Goal: Task Accomplishment & Management: Manage account settings

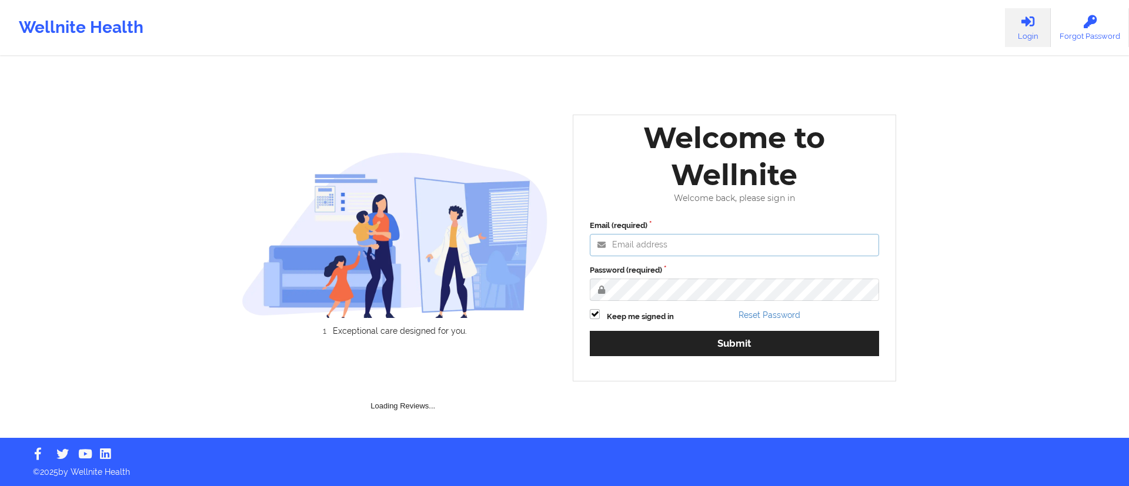
type input "[DATE][EMAIL_ADDRESS][DOMAIN_NAME]"
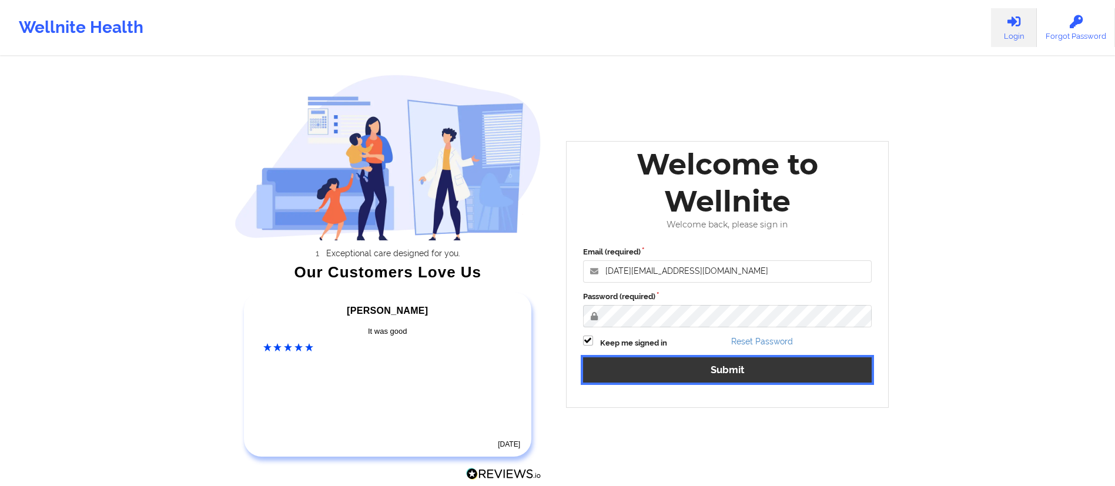
click at [714, 379] on button "Submit" at bounding box center [727, 369] width 289 height 25
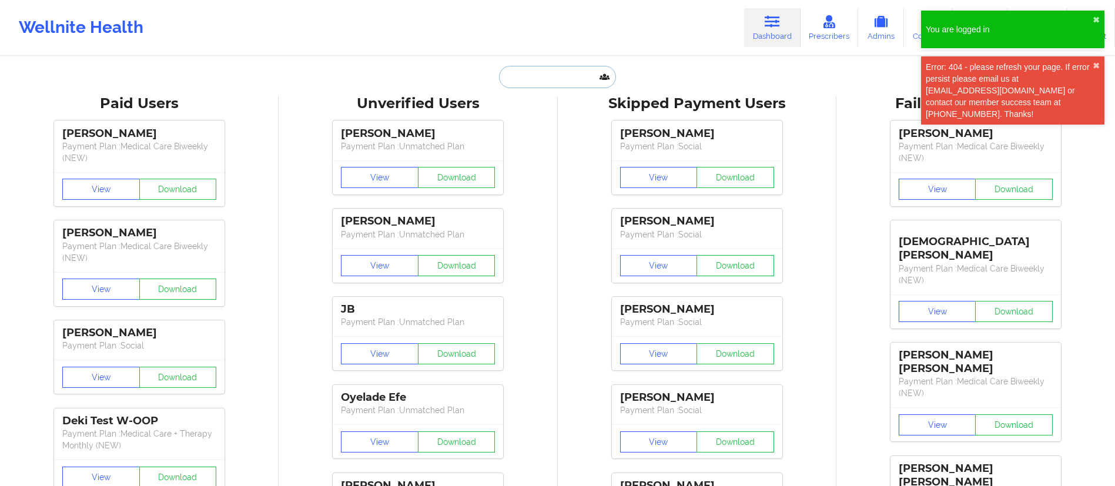
click at [575, 84] on input "text" at bounding box center [557, 77] width 116 height 22
paste input "[EMAIL_ADDRESS][DOMAIN_NAME]"
type input "[EMAIL_ADDRESS][DOMAIN_NAME]"
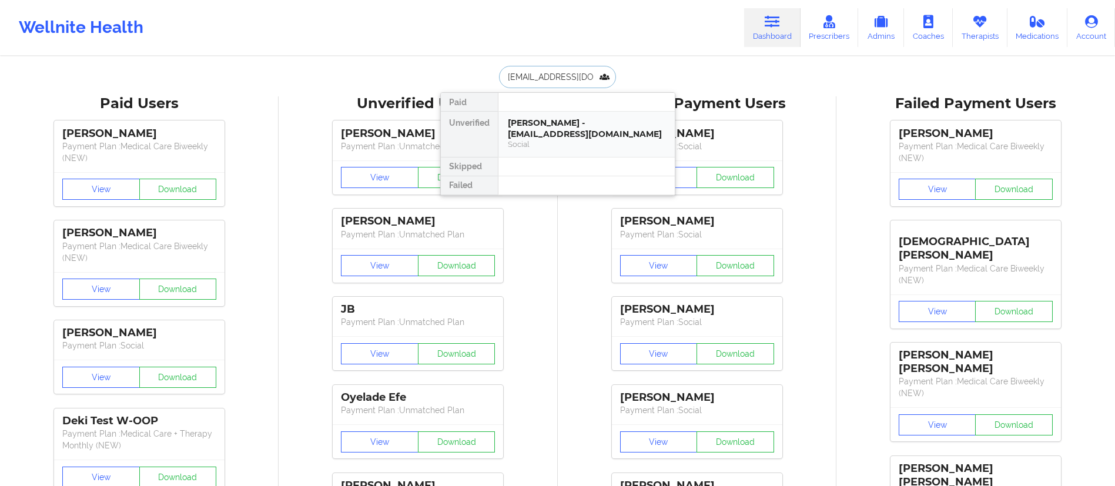
click at [577, 141] on div "Social" at bounding box center [587, 144] width 158 height 10
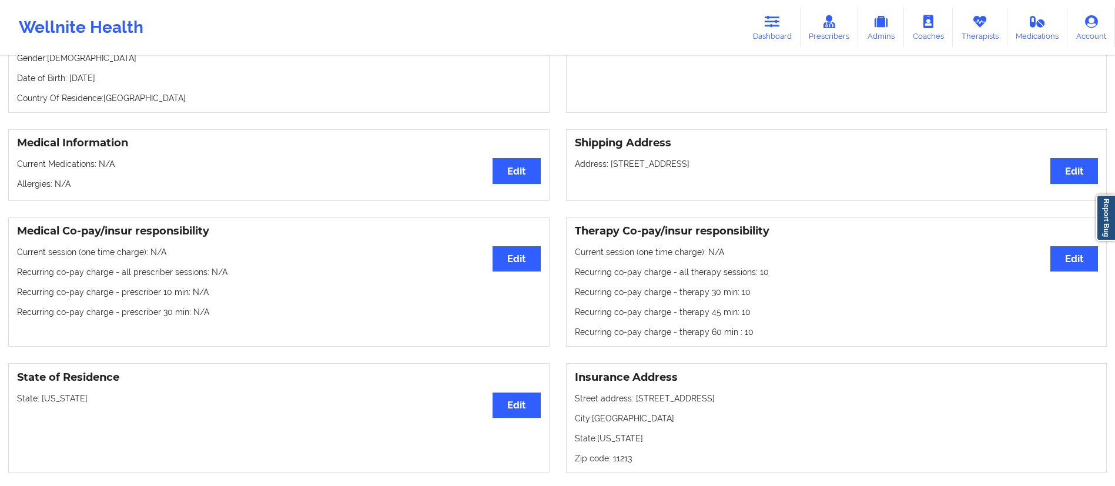
scroll to position [198, 0]
click at [1070, 270] on button "Edit" at bounding box center [1075, 258] width 48 height 25
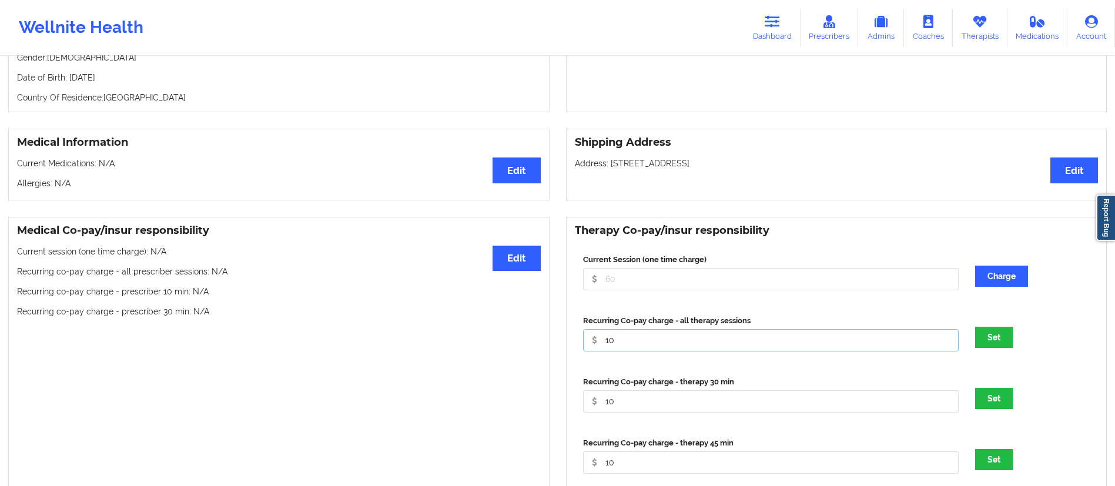
click at [633, 350] on input "10" at bounding box center [771, 340] width 376 height 22
type input "1"
type input "36.22"
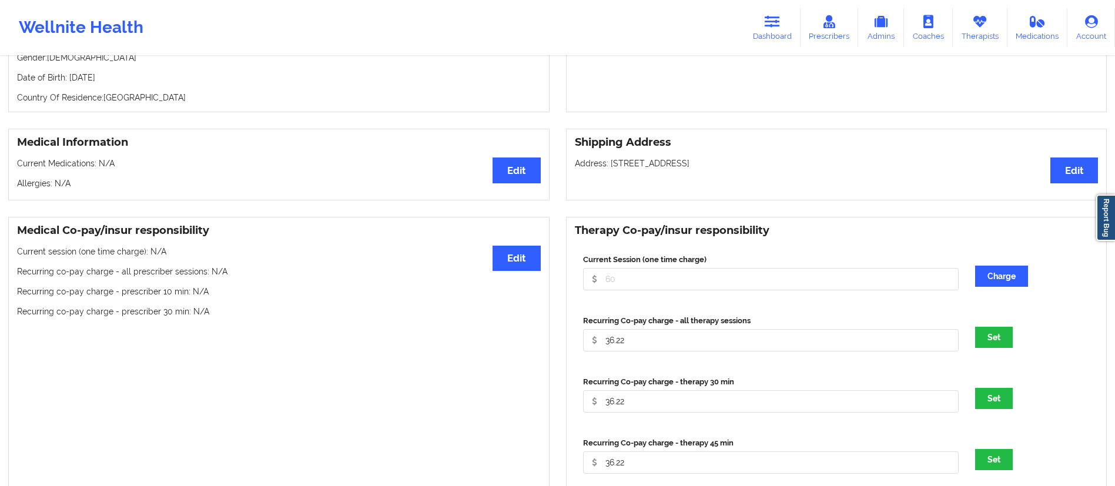
scroll to position [482, 0]
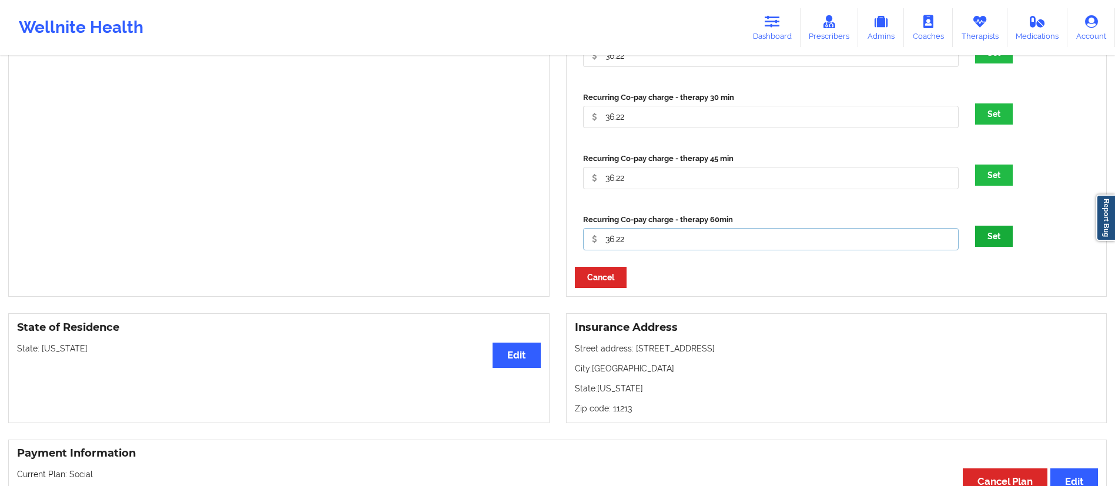
type input "36.22"
click at [995, 247] on button "Set" at bounding box center [994, 236] width 38 height 21
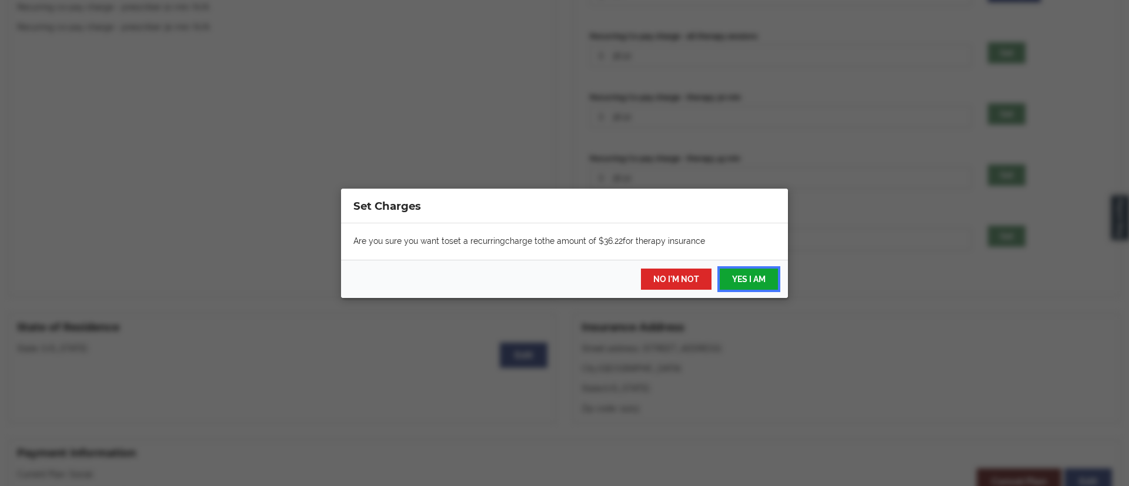
click at [744, 283] on button "YES I AM" at bounding box center [749, 279] width 58 height 21
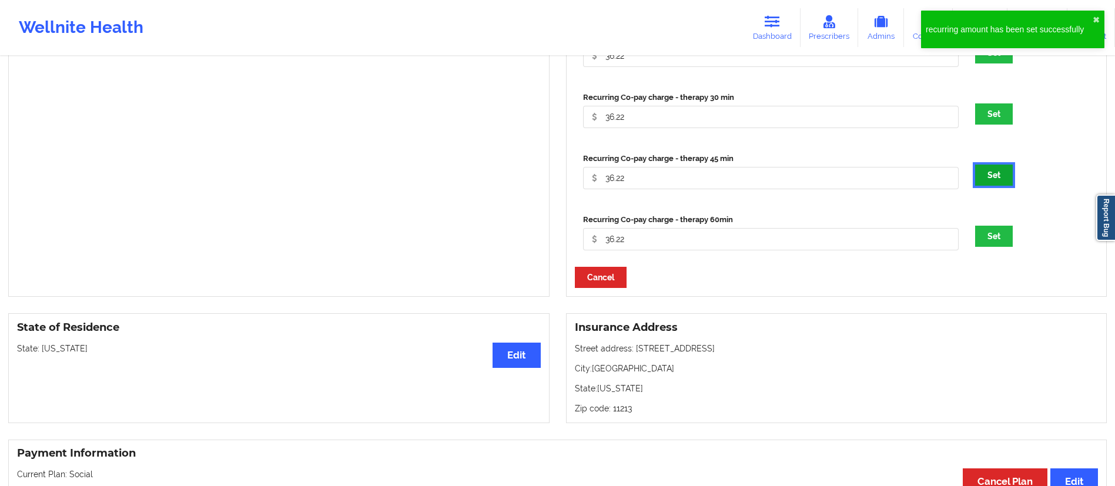
click at [992, 182] on button "Set" at bounding box center [994, 175] width 38 height 21
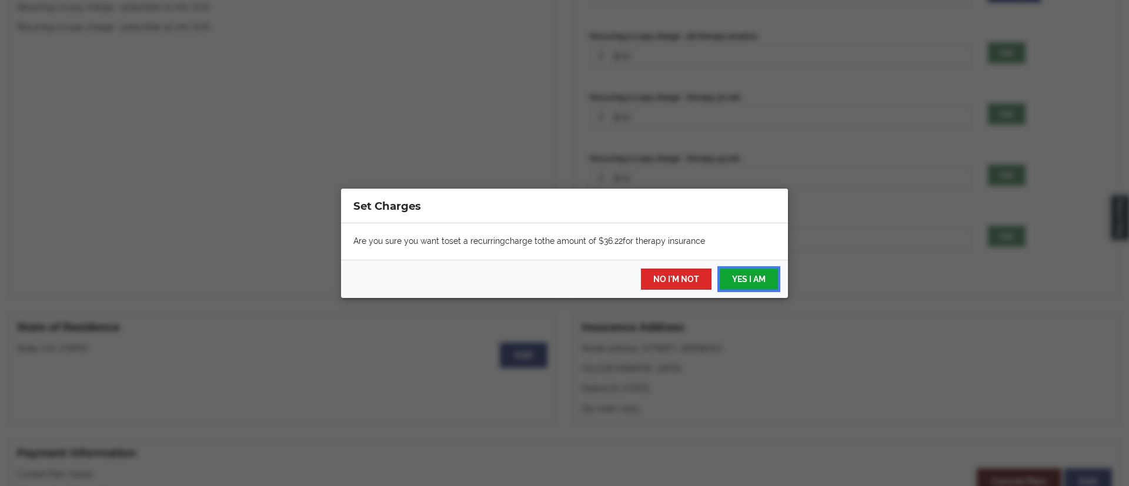
click at [728, 277] on button "YES I AM" at bounding box center [749, 279] width 58 height 21
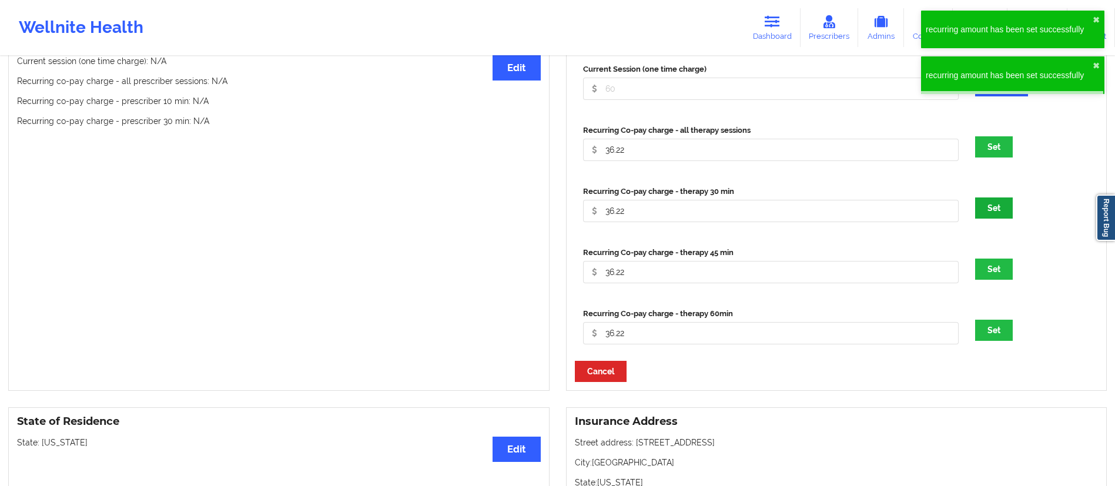
scroll to position [387, 0]
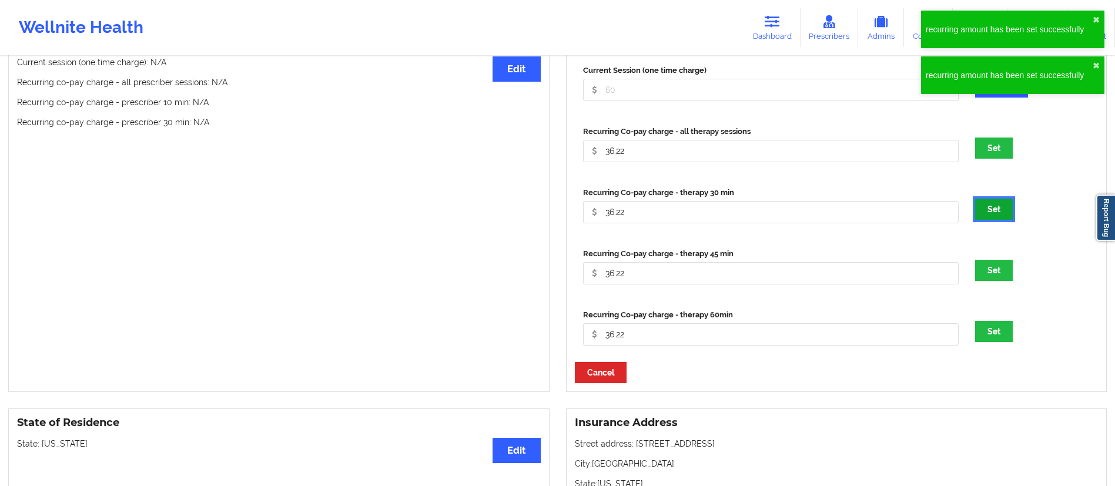
click at [991, 220] on button "Set" at bounding box center [994, 209] width 38 height 21
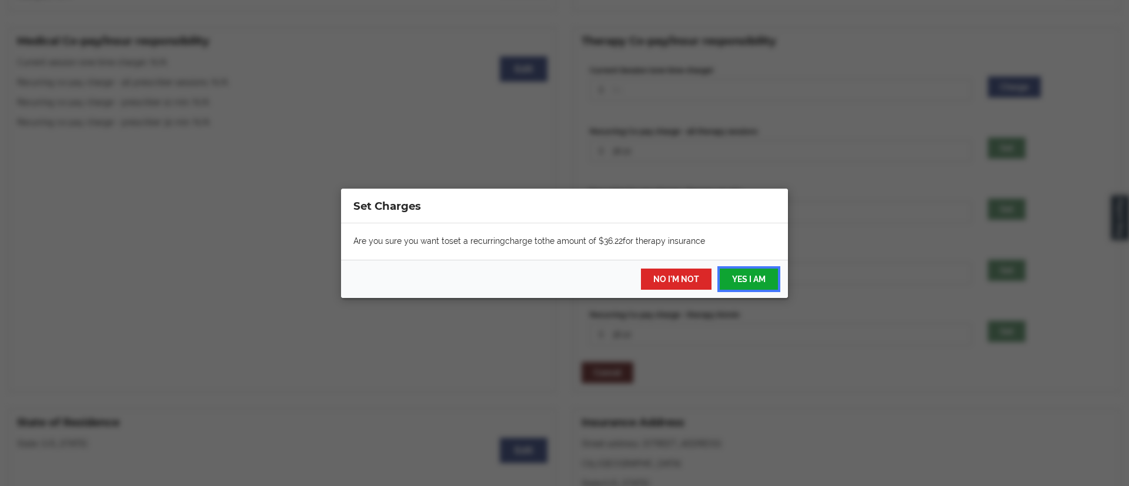
click at [758, 283] on button "YES I AM" at bounding box center [749, 279] width 58 height 21
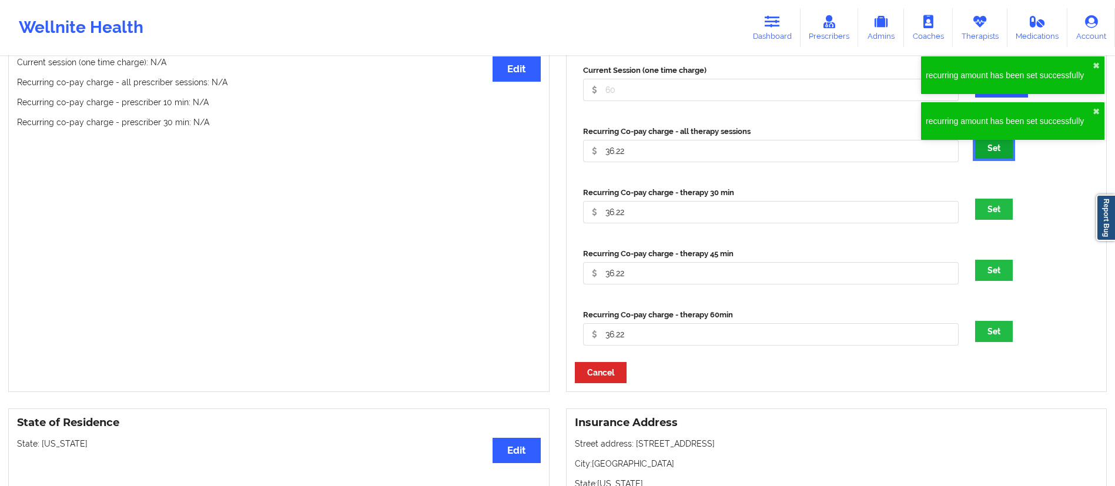
click at [995, 153] on button "Set" at bounding box center [994, 148] width 38 height 21
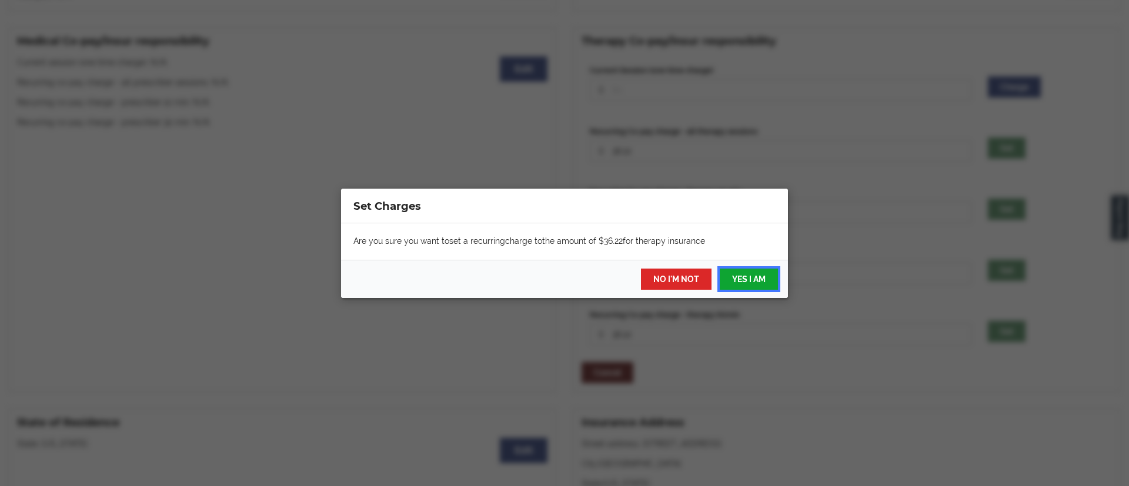
click at [754, 283] on button "YES I AM" at bounding box center [749, 279] width 58 height 21
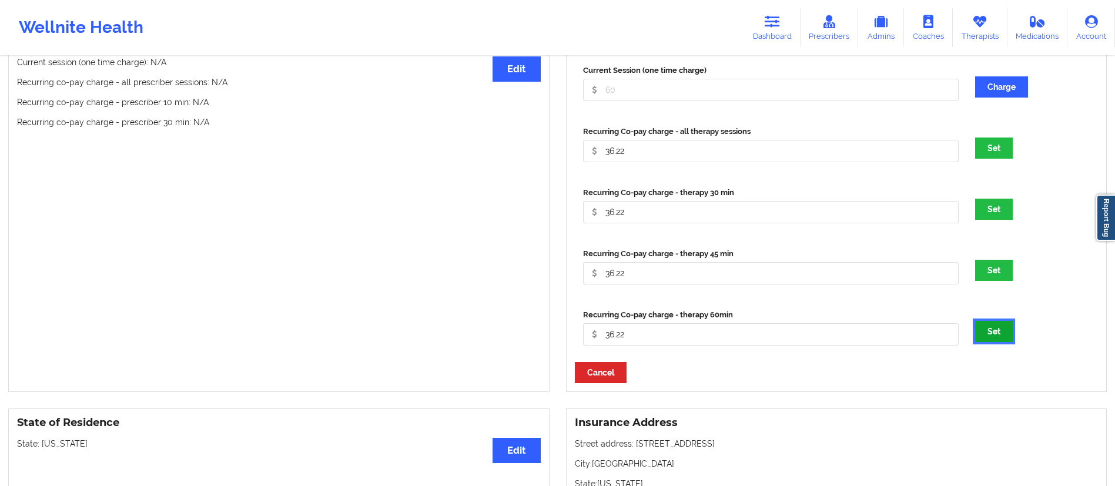
click at [1005, 341] on button "Set" at bounding box center [994, 331] width 38 height 21
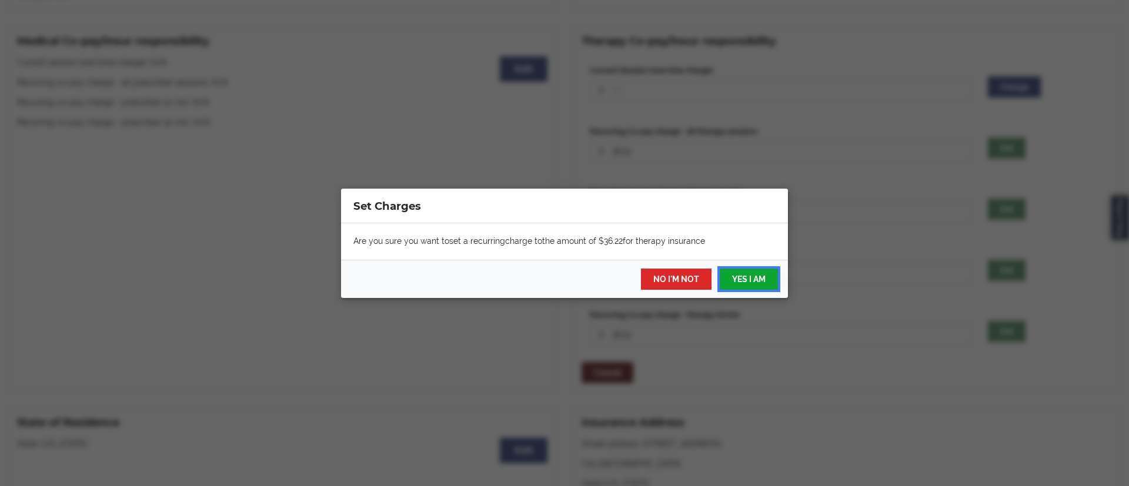
click at [744, 279] on button "YES I AM" at bounding box center [749, 279] width 58 height 21
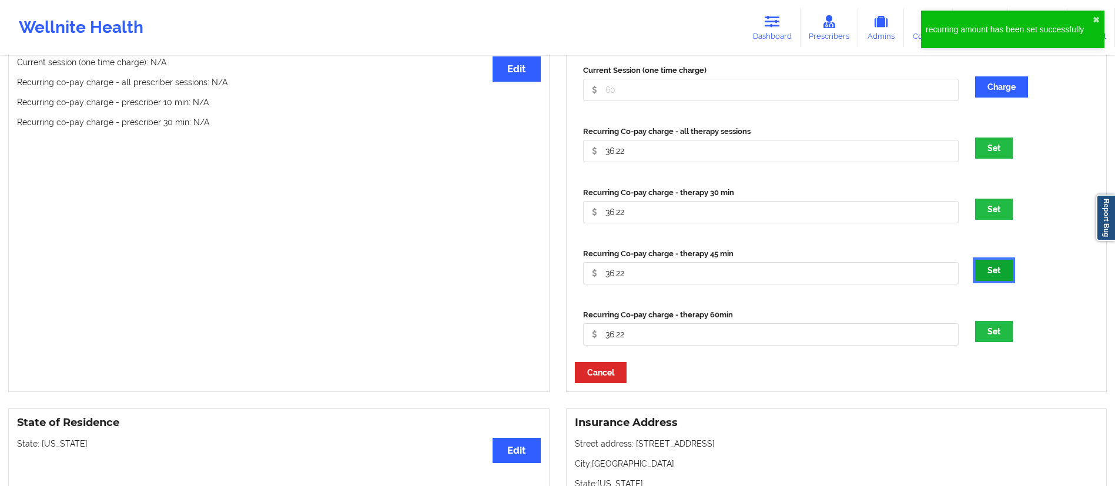
click at [1005, 278] on button "Set" at bounding box center [994, 270] width 38 height 21
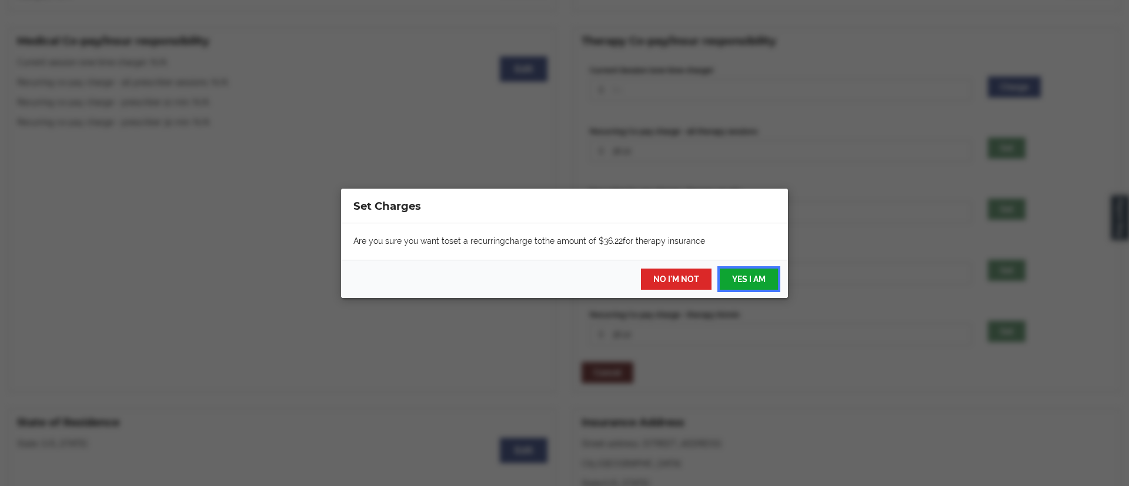
click at [757, 289] on button "YES I AM" at bounding box center [749, 279] width 58 height 21
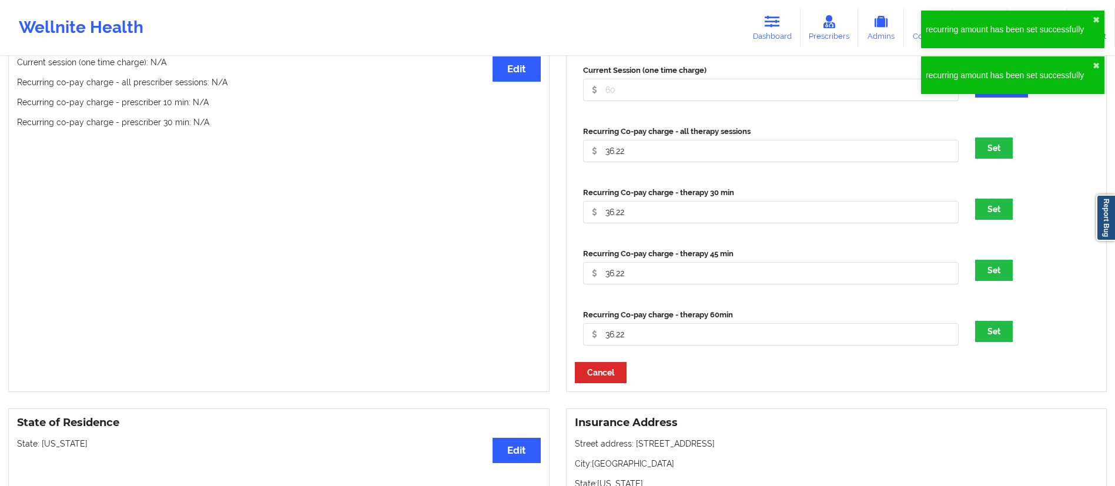
click at [984, 224] on div "Recurring Co-pay charge - therapy 30 min 36.22 Set" at bounding box center [837, 209] width 524 height 61
click at [985, 218] on button "Set" at bounding box center [994, 209] width 38 height 21
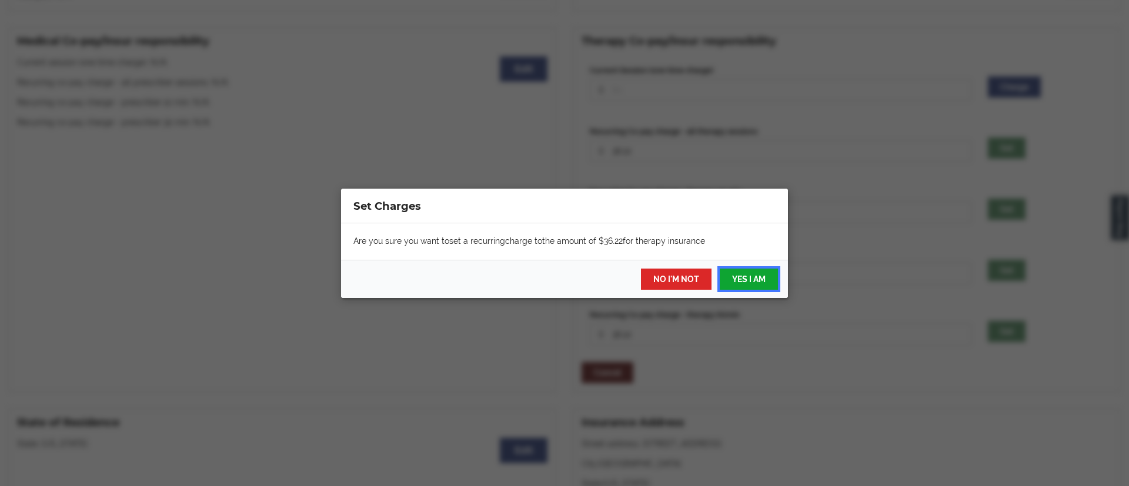
drag, startPoint x: 768, startPoint y: 283, endPoint x: 878, endPoint y: 237, distance: 119.1
click at [767, 282] on button "YES I AM" at bounding box center [749, 279] width 58 height 21
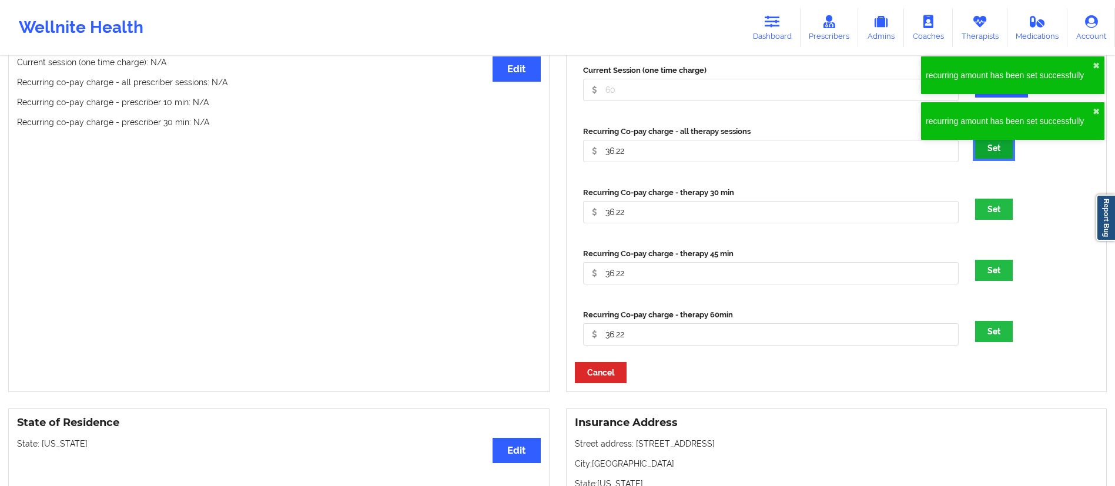
click at [982, 152] on button "Set" at bounding box center [994, 148] width 38 height 21
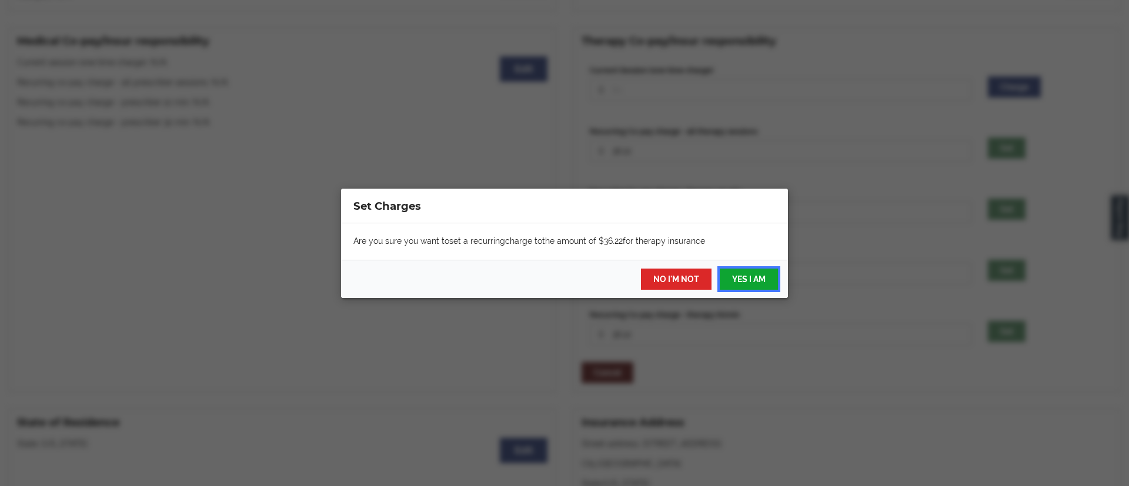
click at [741, 279] on button "YES I AM" at bounding box center [749, 279] width 58 height 21
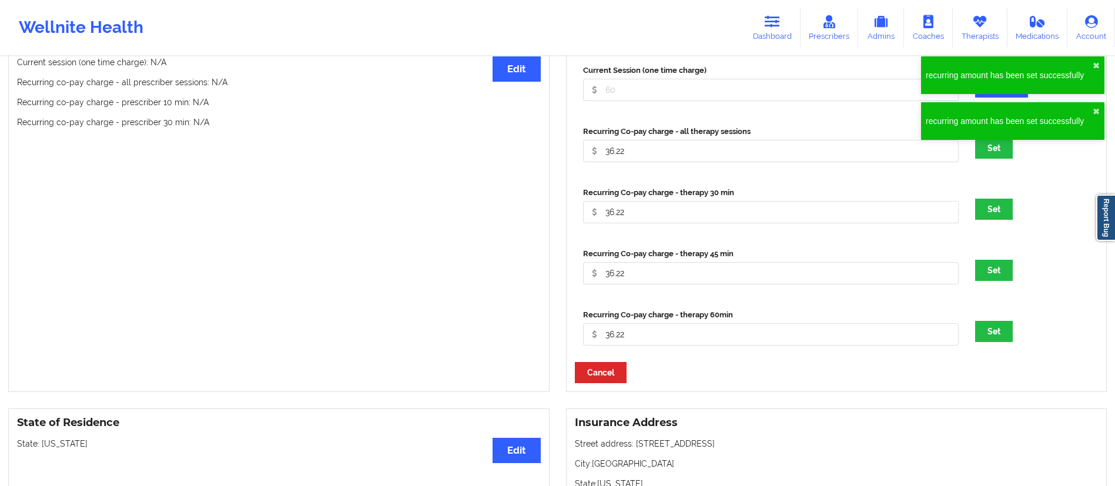
scroll to position [0, 0]
